Goal: Information Seeking & Learning: Learn about a topic

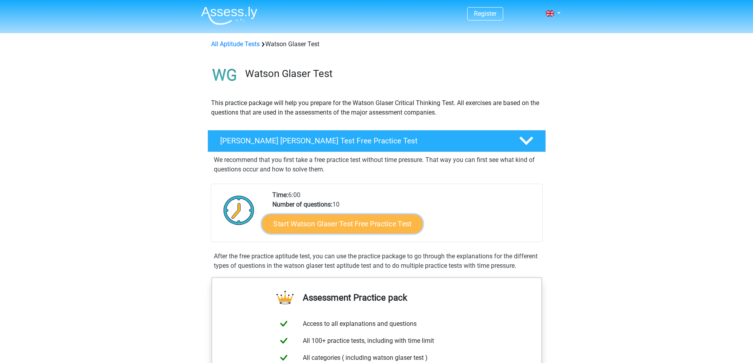
click at [355, 219] on link "Start Watson Glaser Test Free Practice Test" at bounding box center [342, 224] width 161 height 19
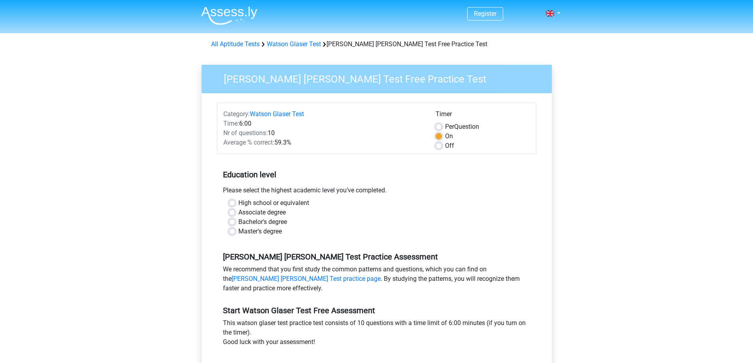
click at [272, 232] on label "Master's degree" at bounding box center [259, 231] width 43 height 9
click at [235, 232] on input "Master's degree" at bounding box center [232, 231] width 6 height 8
radio input "true"
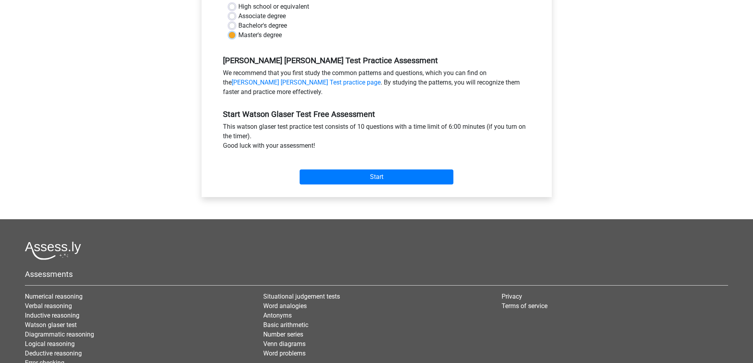
scroll to position [198, 0]
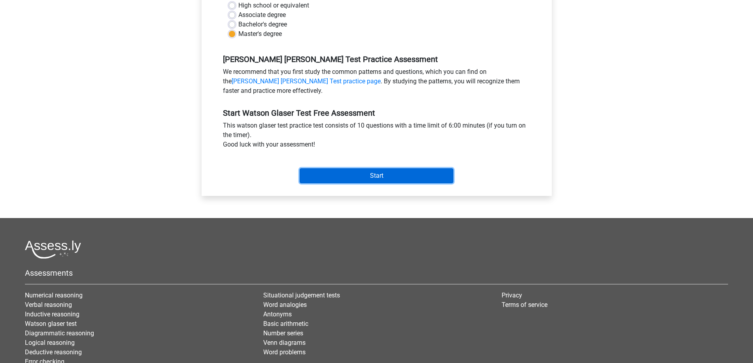
click at [340, 173] on input "Start" at bounding box center [377, 175] width 154 height 15
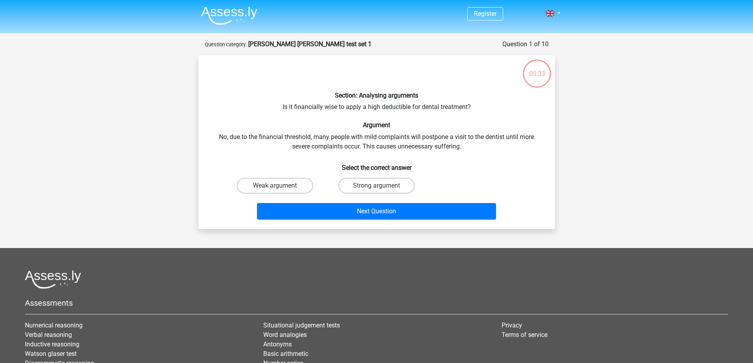
click at [381, 189] on input "Strong argument" at bounding box center [378, 188] width 5 height 5
radio input "true"
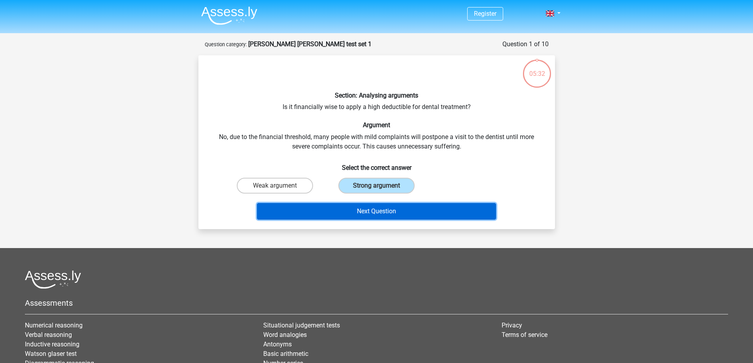
click at [385, 213] on button "Next Question" at bounding box center [376, 211] width 239 height 17
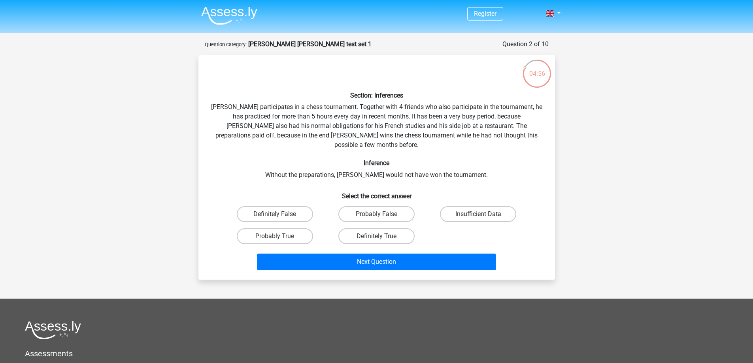
click at [507, 135] on div "Section: Inferences Pablo participates in a chess tournament. Together with 4 f…" at bounding box center [377, 168] width 350 height 212
click at [479, 163] on div "Section: Inferences Pablo participates in a chess tournament. Together with 4 f…" at bounding box center [377, 168] width 350 height 212
click at [394, 228] on label "Definitely True" at bounding box center [376, 236] width 76 height 16
click at [381, 236] on input "Definitely True" at bounding box center [378, 238] width 5 height 5
radio input "true"
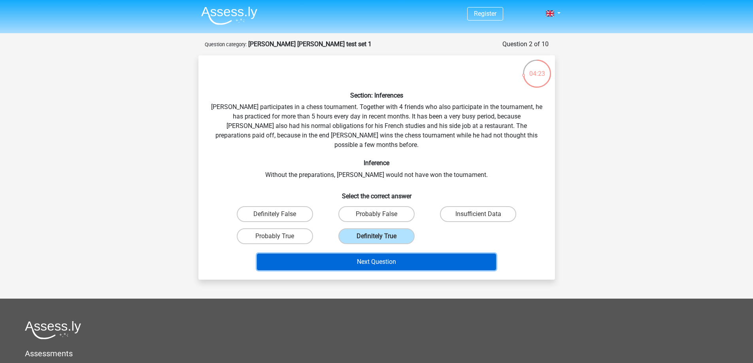
click at [389, 254] on button "Next Question" at bounding box center [376, 262] width 239 height 17
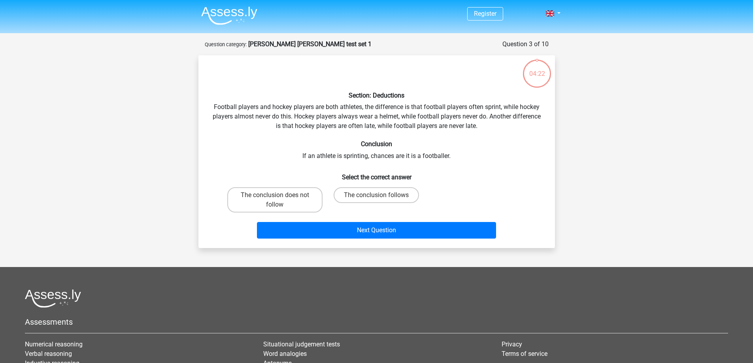
scroll to position [40, 0]
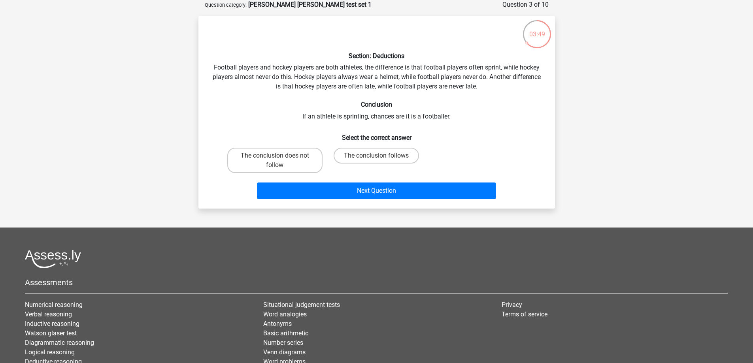
click at [349, 115] on div "Section: Deductions Football players and hockey players are both athletes, the …" at bounding box center [377, 112] width 350 height 180
click at [388, 116] on div "Section: Deductions Football players and hockey players are both athletes, the …" at bounding box center [377, 112] width 350 height 180
click at [451, 115] on div "Section: Deductions Football players and hockey players are both athletes, the …" at bounding box center [377, 112] width 350 height 180
click at [396, 155] on label "The conclusion follows" at bounding box center [376, 156] width 85 height 16
click at [381, 156] on input "The conclusion follows" at bounding box center [378, 158] width 5 height 5
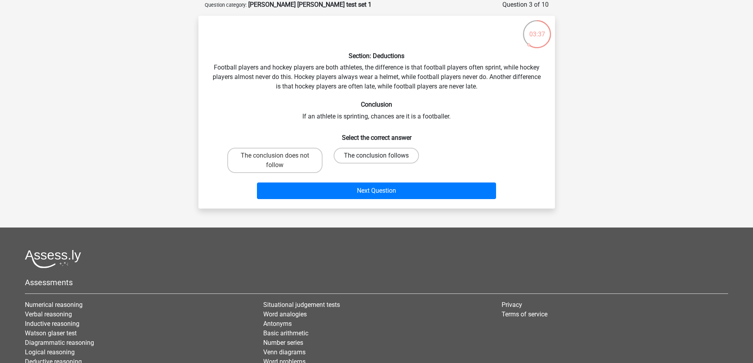
radio input "true"
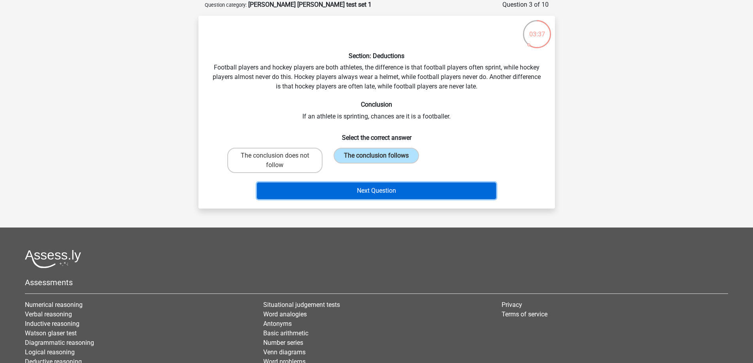
click at [407, 190] on button "Next Question" at bounding box center [376, 191] width 239 height 17
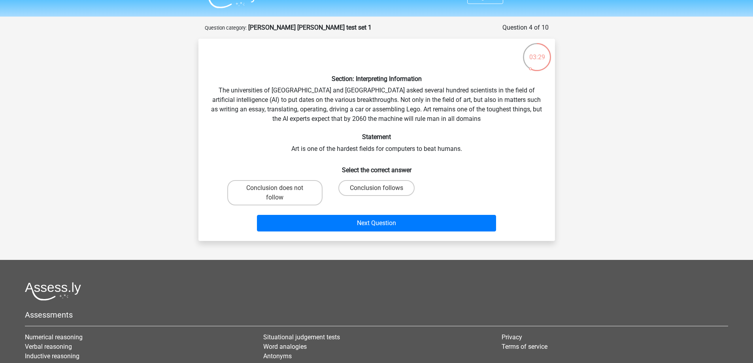
scroll to position [0, 0]
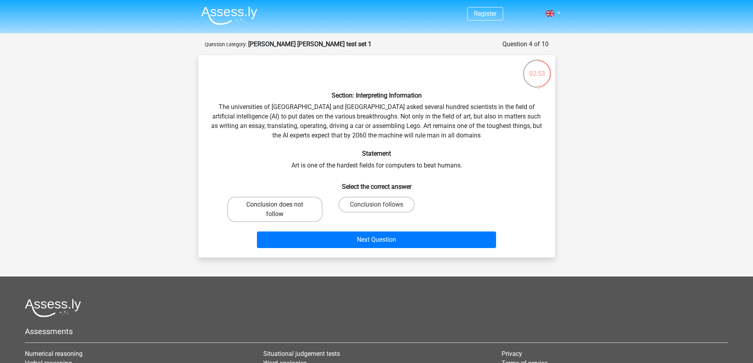
click at [279, 211] on label "Conclusion does not follow" at bounding box center [274, 209] width 95 height 25
click at [279, 210] on input "Conclusion does not follow" at bounding box center [277, 207] width 5 height 5
radio input "true"
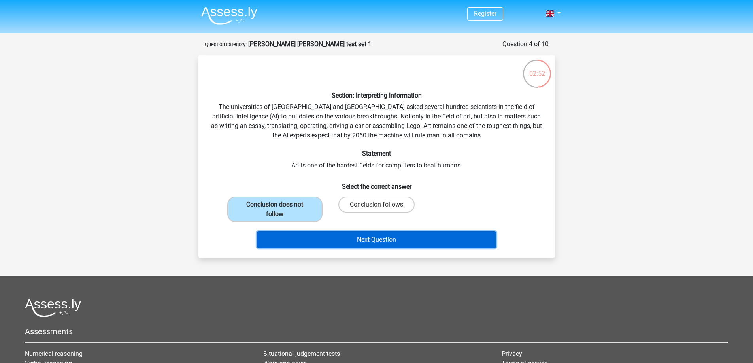
click at [394, 240] on button "Next Question" at bounding box center [376, 240] width 239 height 17
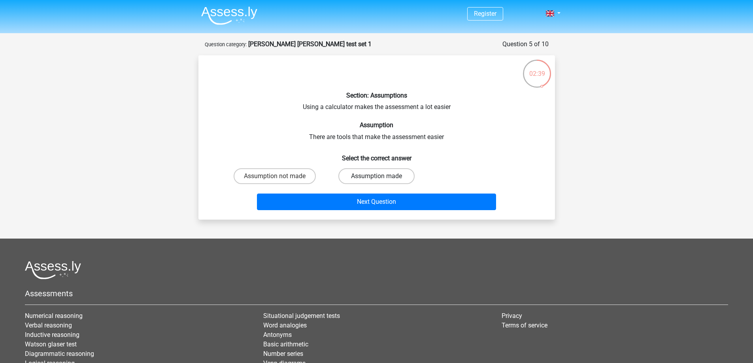
click at [360, 173] on label "Assumption made" at bounding box center [376, 176] width 76 height 16
click at [376, 176] on input "Assumption made" at bounding box center [378, 178] width 5 height 5
radio input "true"
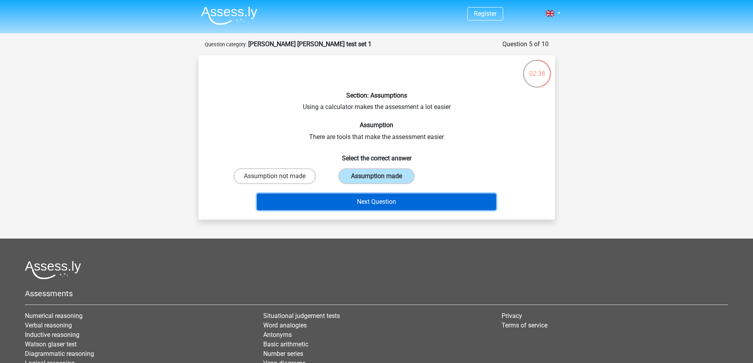
click at [381, 203] on button "Next Question" at bounding box center [376, 202] width 239 height 17
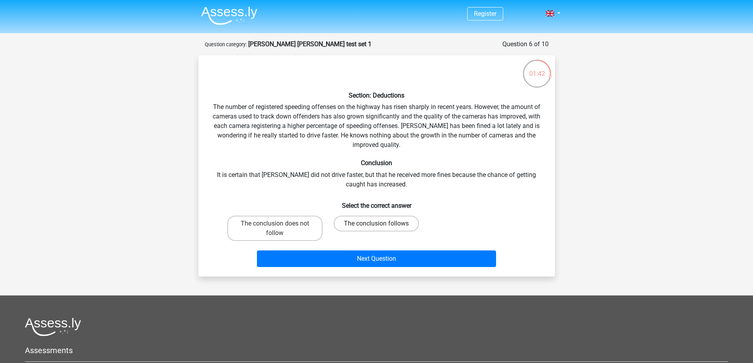
click at [369, 224] on label "The conclusion follows" at bounding box center [376, 224] width 85 height 16
click at [376, 224] on input "The conclusion follows" at bounding box center [378, 226] width 5 height 5
radio input "true"
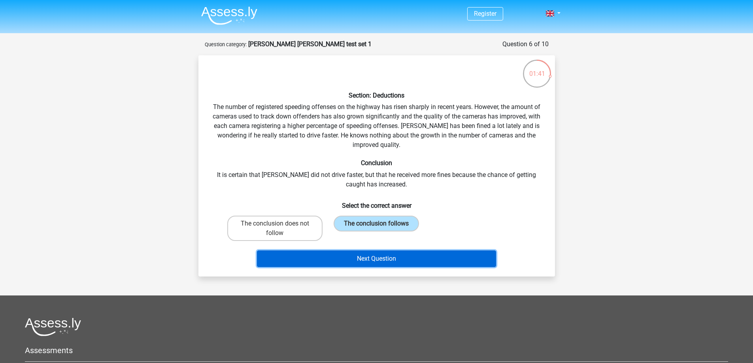
click at [419, 262] on button "Next Question" at bounding box center [376, 259] width 239 height 17
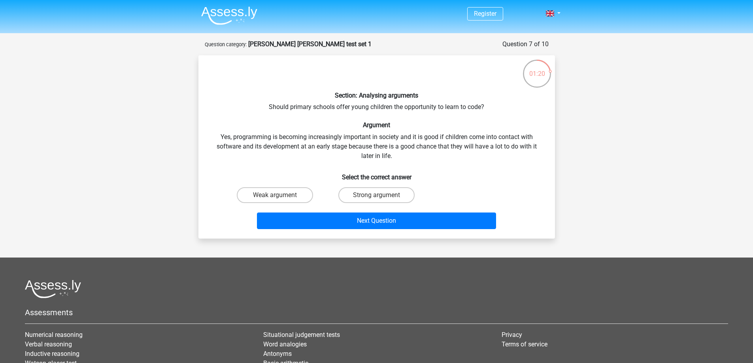
click at [378, 195] on input "Strong argument" at bounding box center [378, 197] width 5 height 5
radio input "true"
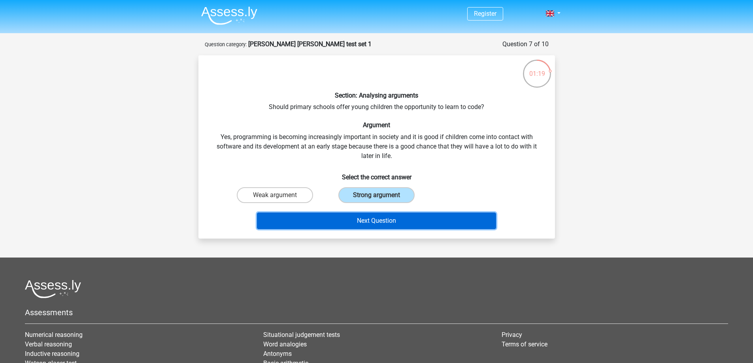
click at [396, 220] on button "Next Question" at bounding box center [376, 221] width 239 height 17
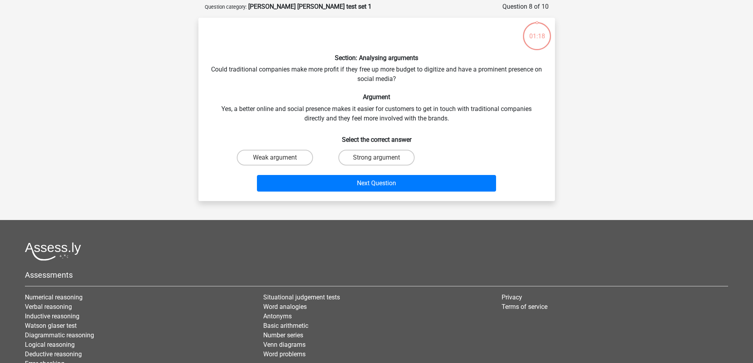
scroll to position [40, 0]
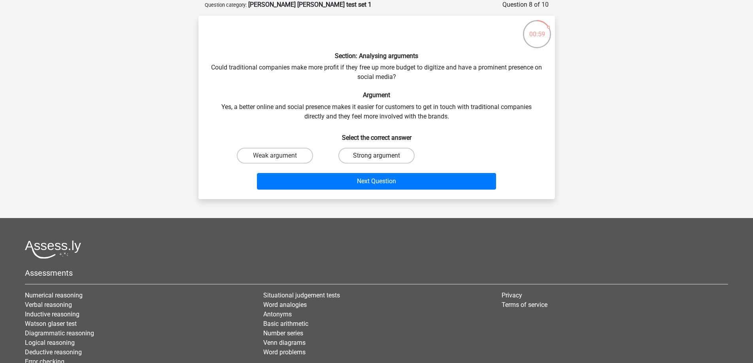
click at [375, 155] on label "Strong argument" at bounding box center [376, 156] width 76 height 16
click at [376, 156] on input "Strong argument" at bounding box center [378, 158] width 5 height 5
radio input "true"
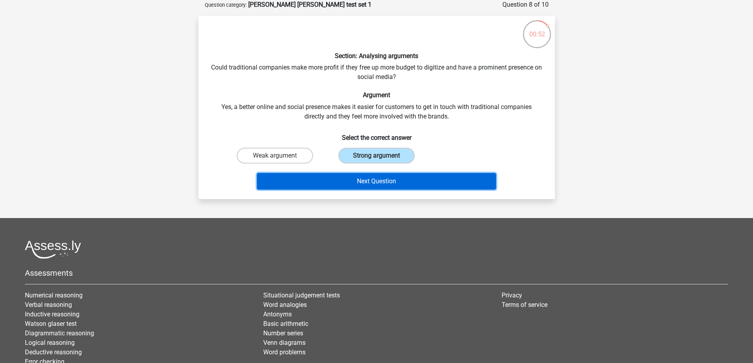
click at [381, 185] on button "Next Question" at bounding box center [376, 181] width 239 height 17
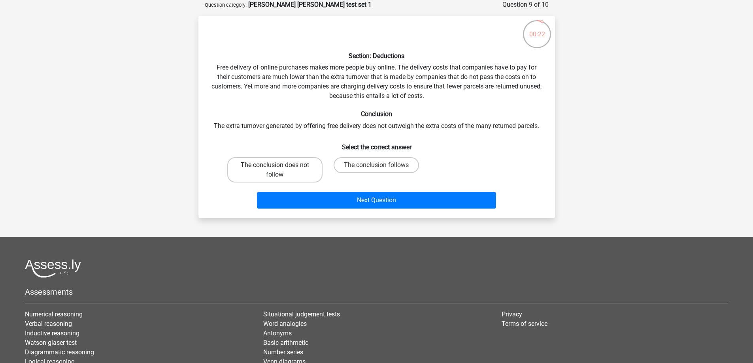
click at [296, 170] on label "The conclusion does not follow" at bounding box center [274, 169] width 95 height 25
click at [280, 170] on input "The conclusion does not follow" at bounding box center [277, 167] width 5 height 5
radio input "true"
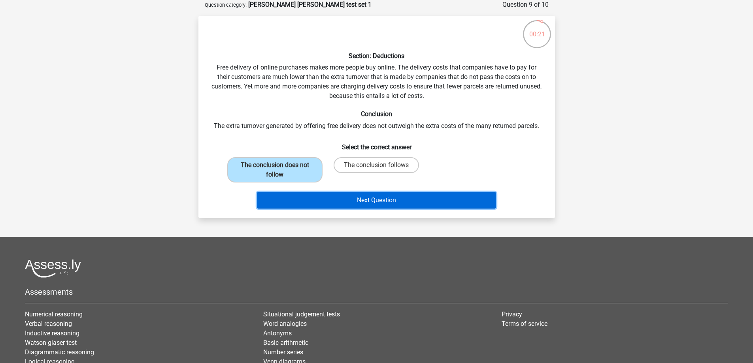
click at [387, 195] on button "Next Question" at bounding box center [376, 200] width 239 height 17
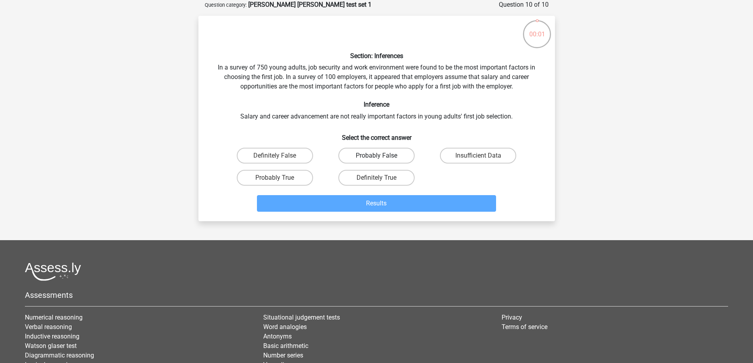
drag, startPoint x: 379, startPoint y: 157, endPoint x: 370, endPoint y: 154, distance: 9.6
click at [379, 156] on input "Probably False" at bounding box center [378, 158] width 5 height 5
radio input "true"
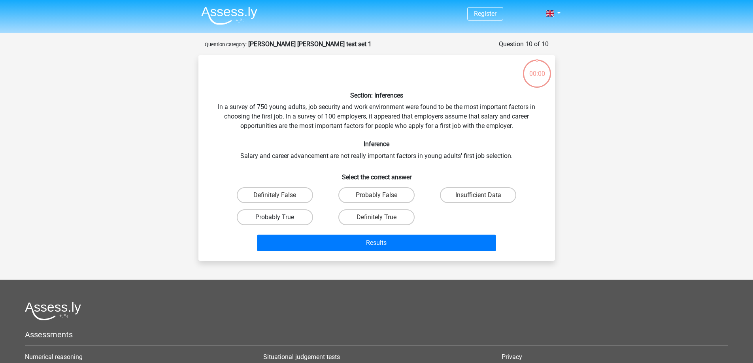
scroll to position [40, 0]
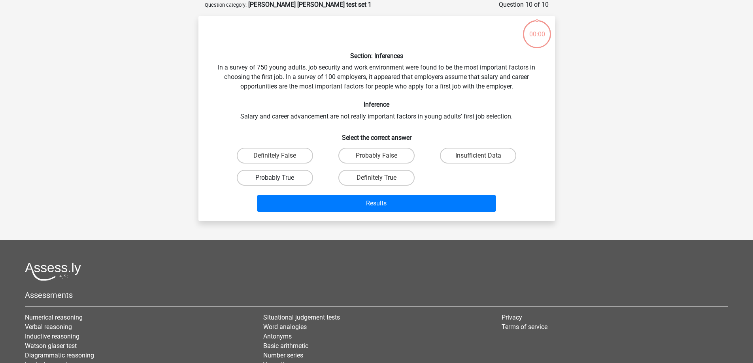
click at [281, 176] on label "Probably True" at bounding box center [275, 178] width 76 height 16
click at [280, 178] on input "Probably True" at bounding box center [277, 180] width 5 height 5
radio input "true"
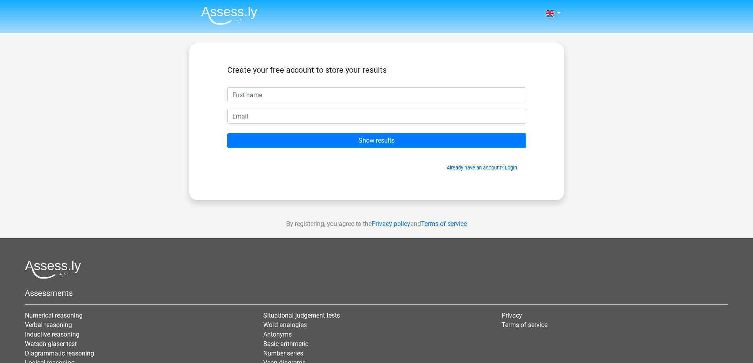
click at [266, 94] on input "text" at bounding box center [376, 94] width 299 height 15
type input "bb"
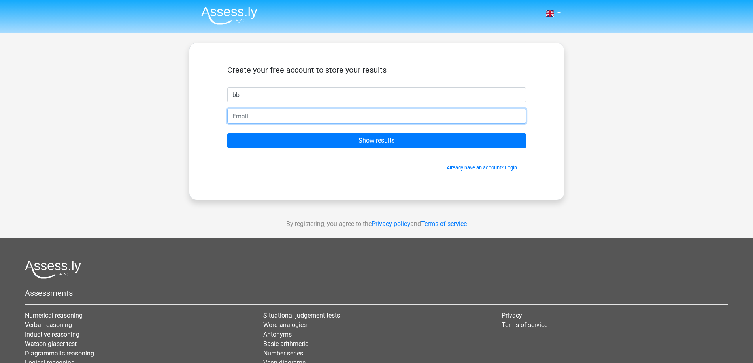
click at [234, 114] on input "email" at bounding box center [376, 116] width 299 height 15
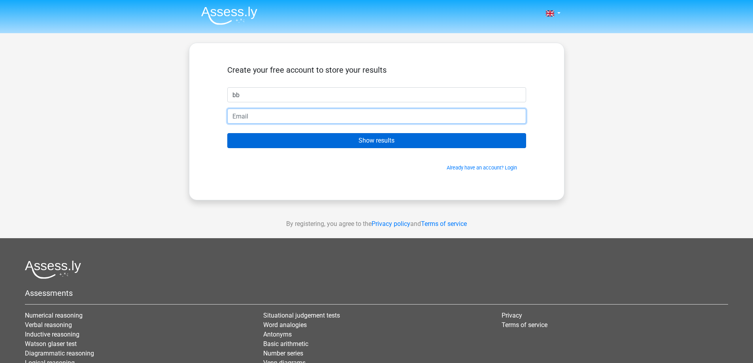
type input "[EMAIL_ADDRESS][DOMAIN_NAME]"
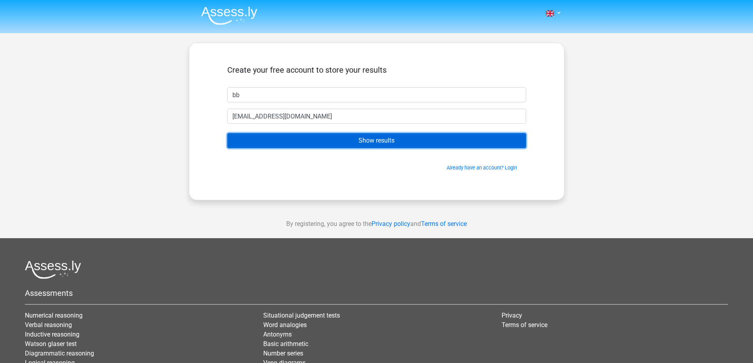
click at [381, 137] on input "Show results" at bounding box center [376, 140] width 299 height 15
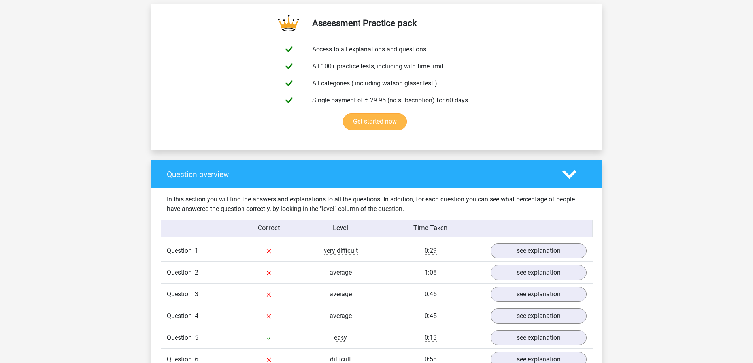
scroll to position [553, 0]
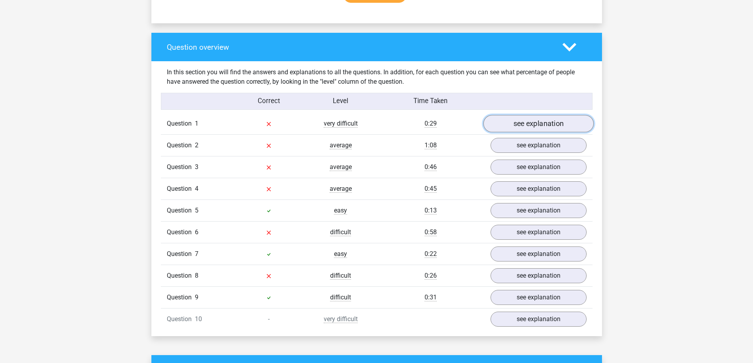
click at [528, 125] on link "see explanation" at bounding box center [538, 123] width 110 height 17
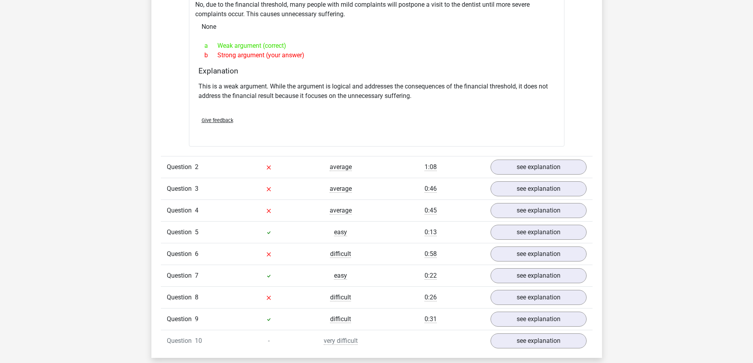
scroll to position [751, 0]
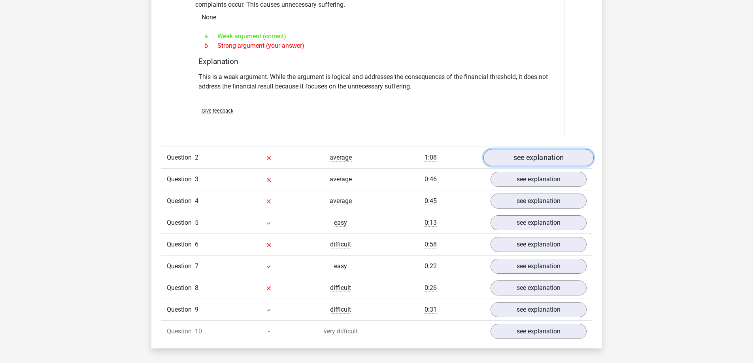
click at [532, 160] on link "see explanation" at bounding box center [538, 157] width 110 height 17
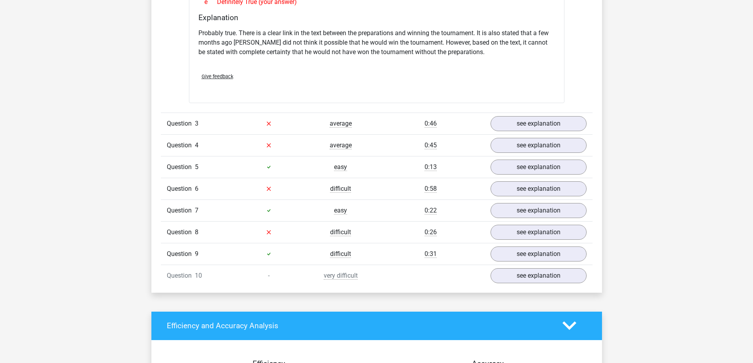
scroll to position [1067, 0]
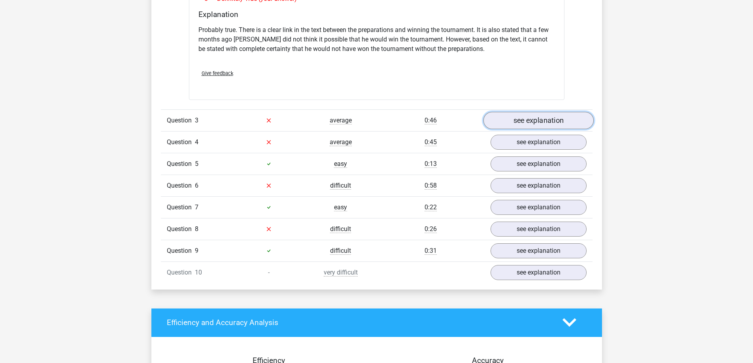
click at [550, 119] on link "see explanation" at bounding box center [538, 120] width 110 height 17
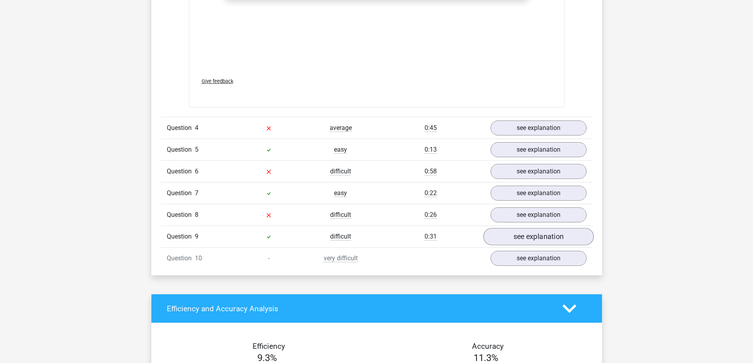
scroll to position [1502, 0]
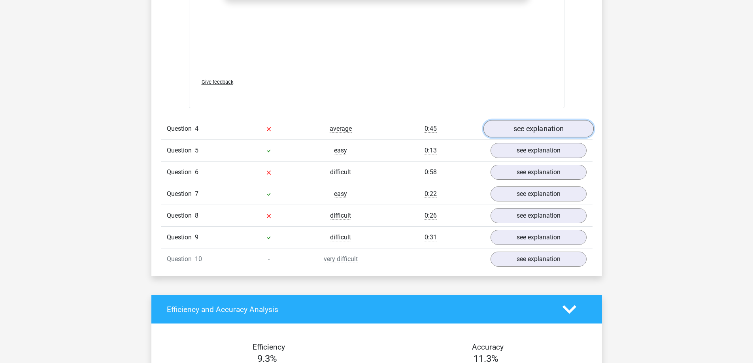
click at [506, 134] on link "see explanation" at bounding box center [538, 128] width 110 height 17
